Goal: Check status: Check status

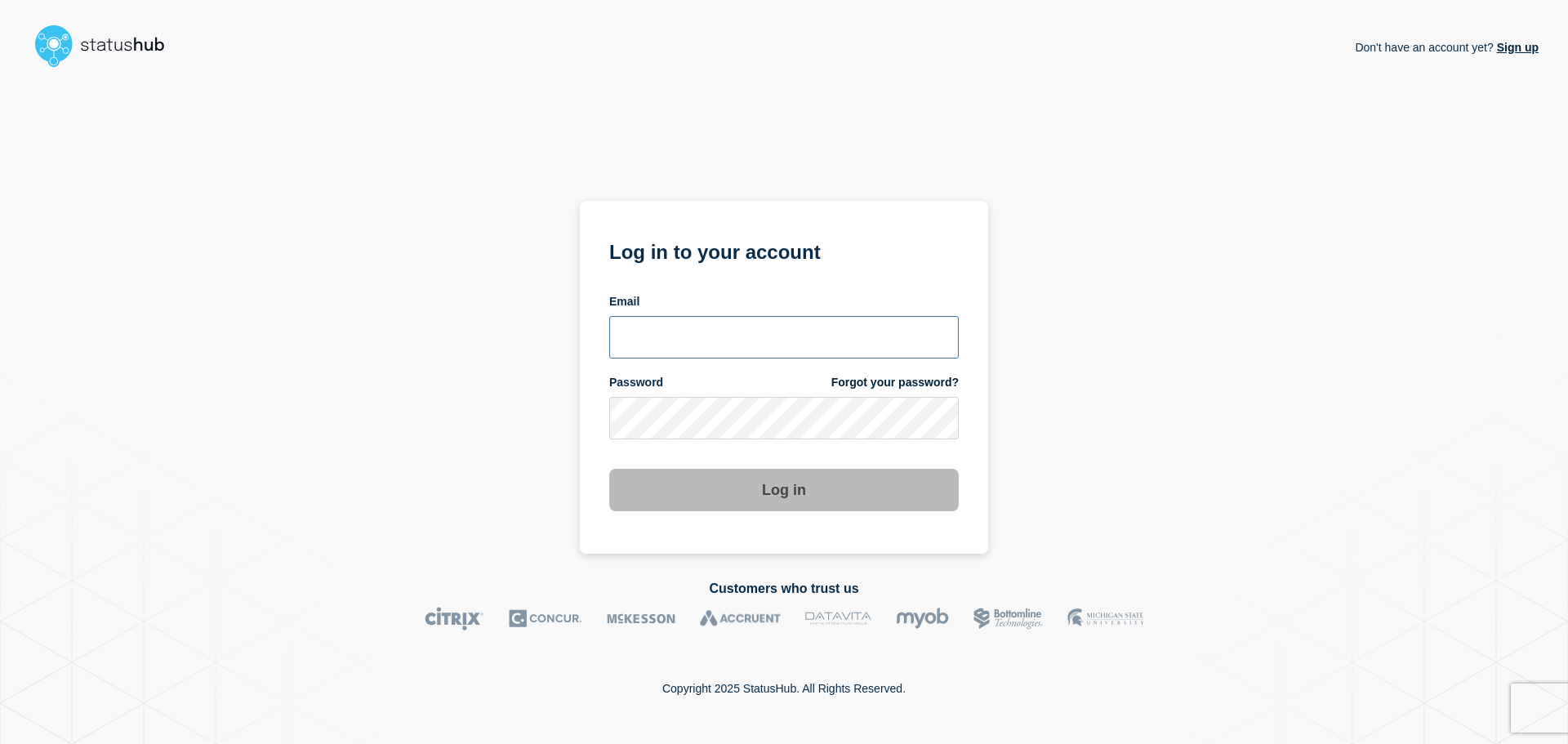
click at [757, 327] on input "email input" at bounding box center [784, 338] width 349 height 43
type input "baxdrex@ksu.edu"
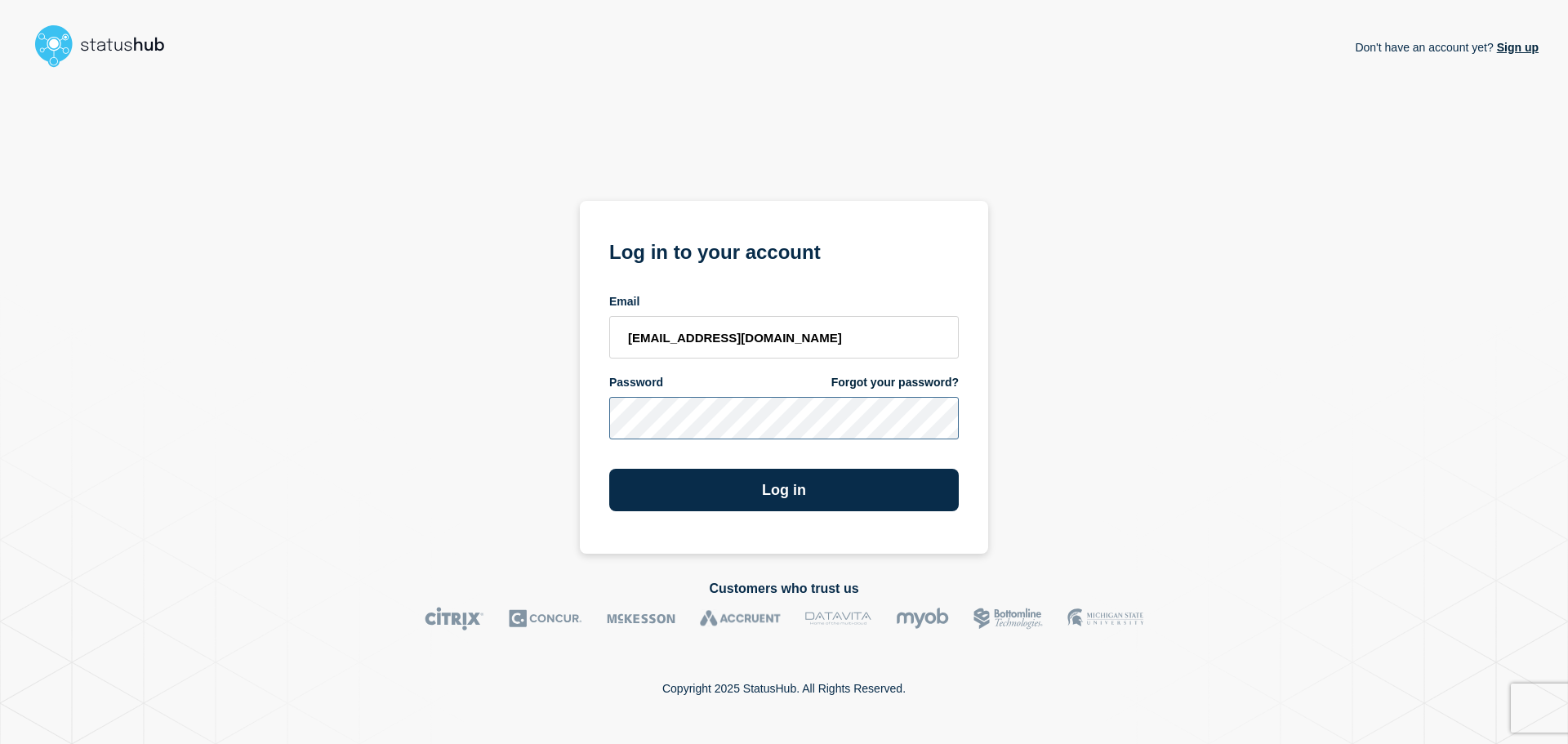
click at [610, 469] on button "Log in" at bounding box center [784, 490] width 349 height 43
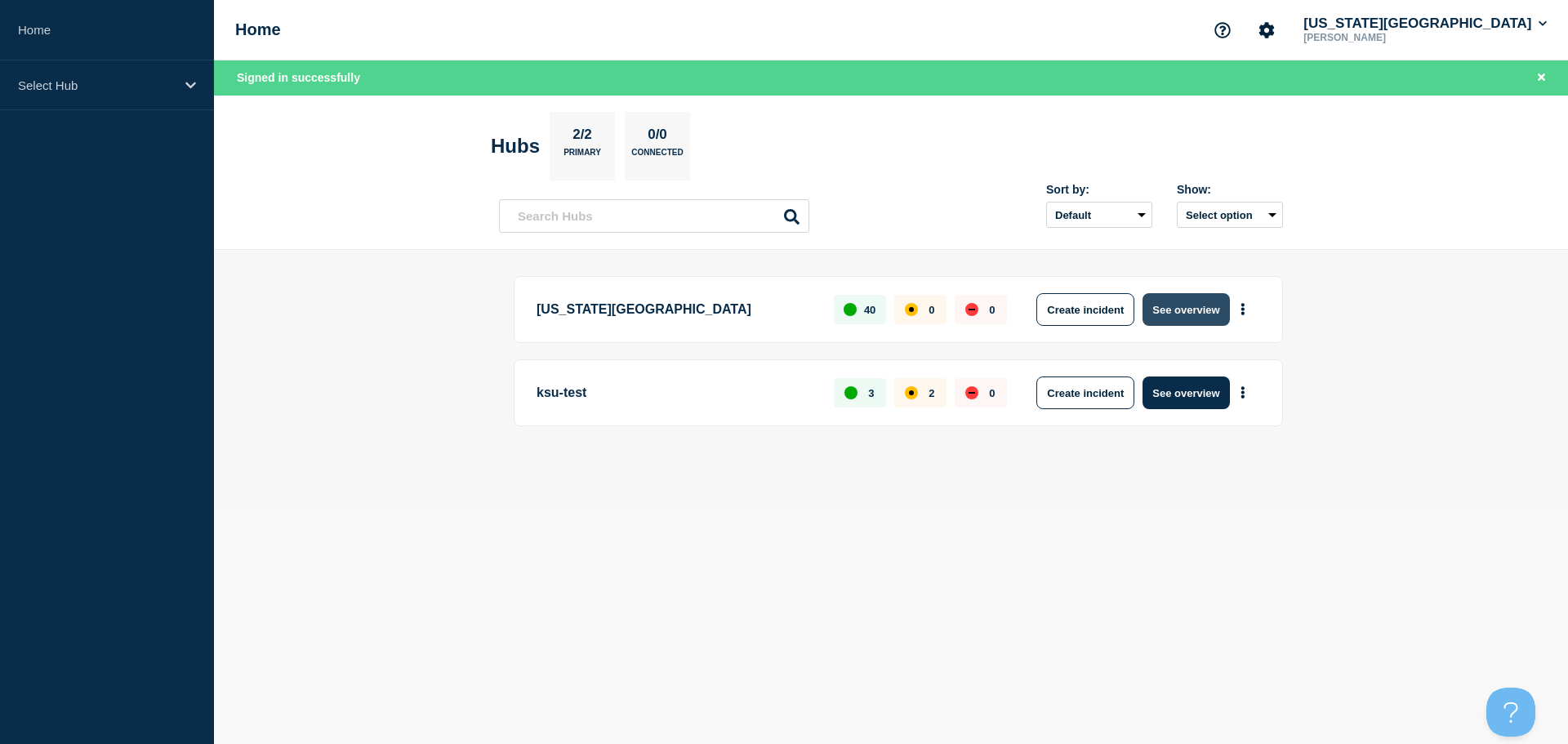
click at [1179, 302] on button "See overview" at bounding box center [1186, 310] width 87 height 32
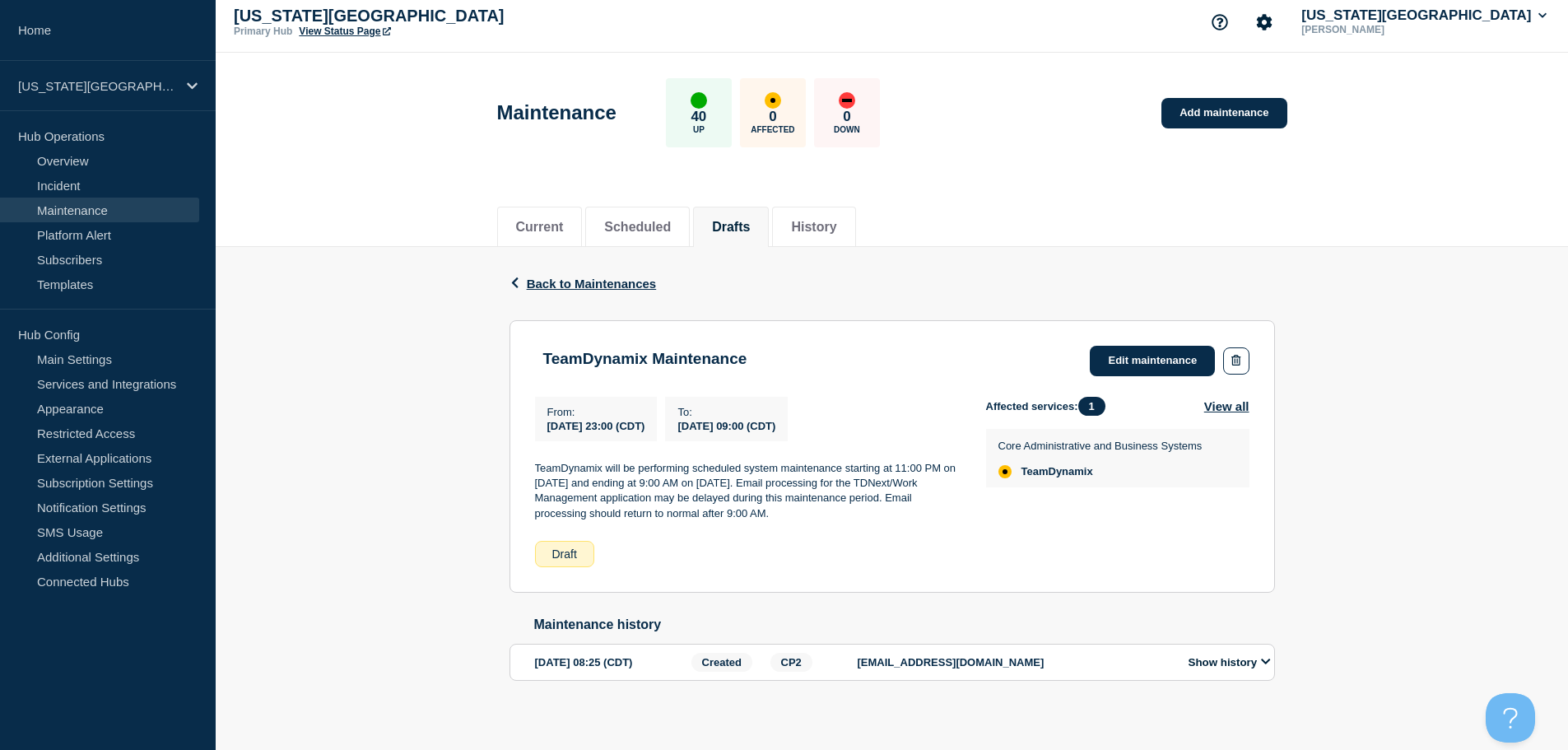
scroll to position [22, 0]
